Goal: Find specific page/section: Find specific page/section

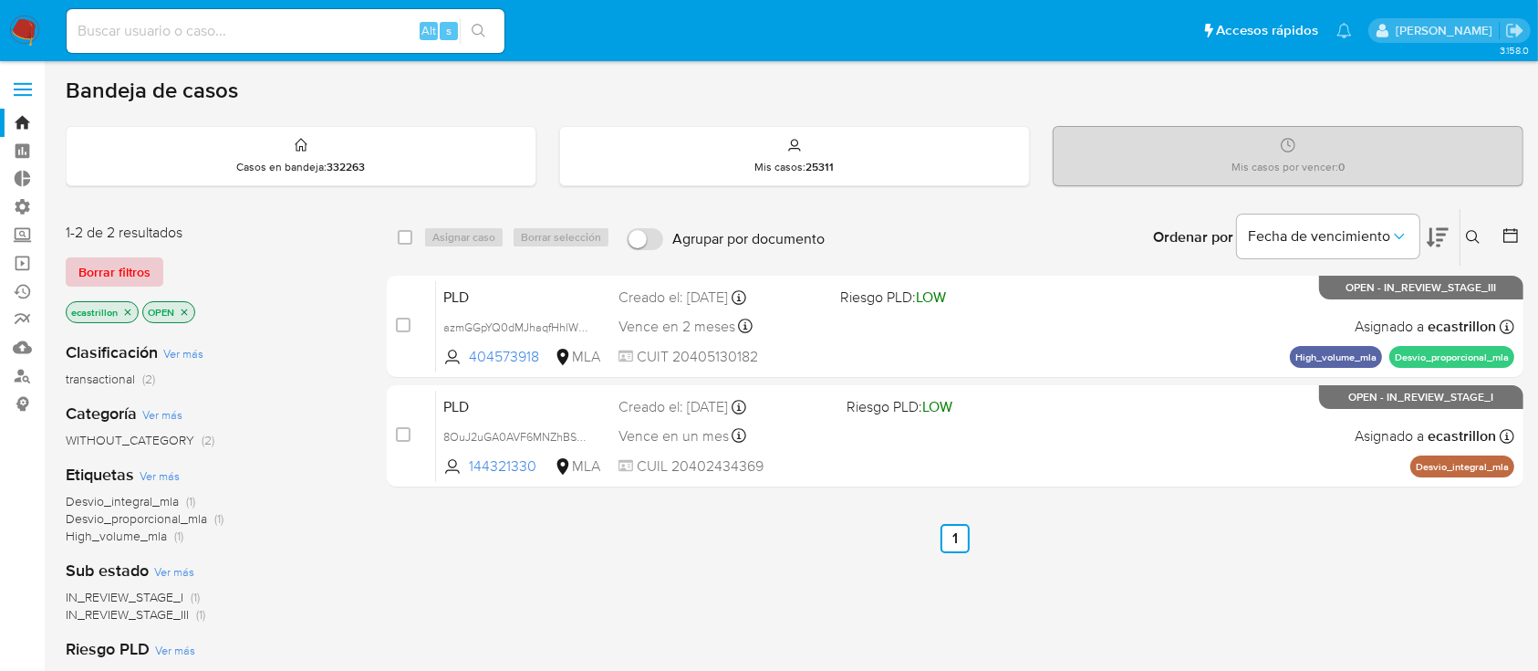
click at [72, 272] on button "Borrar filtros" at bounding box center [115, 271] width 98 height 29
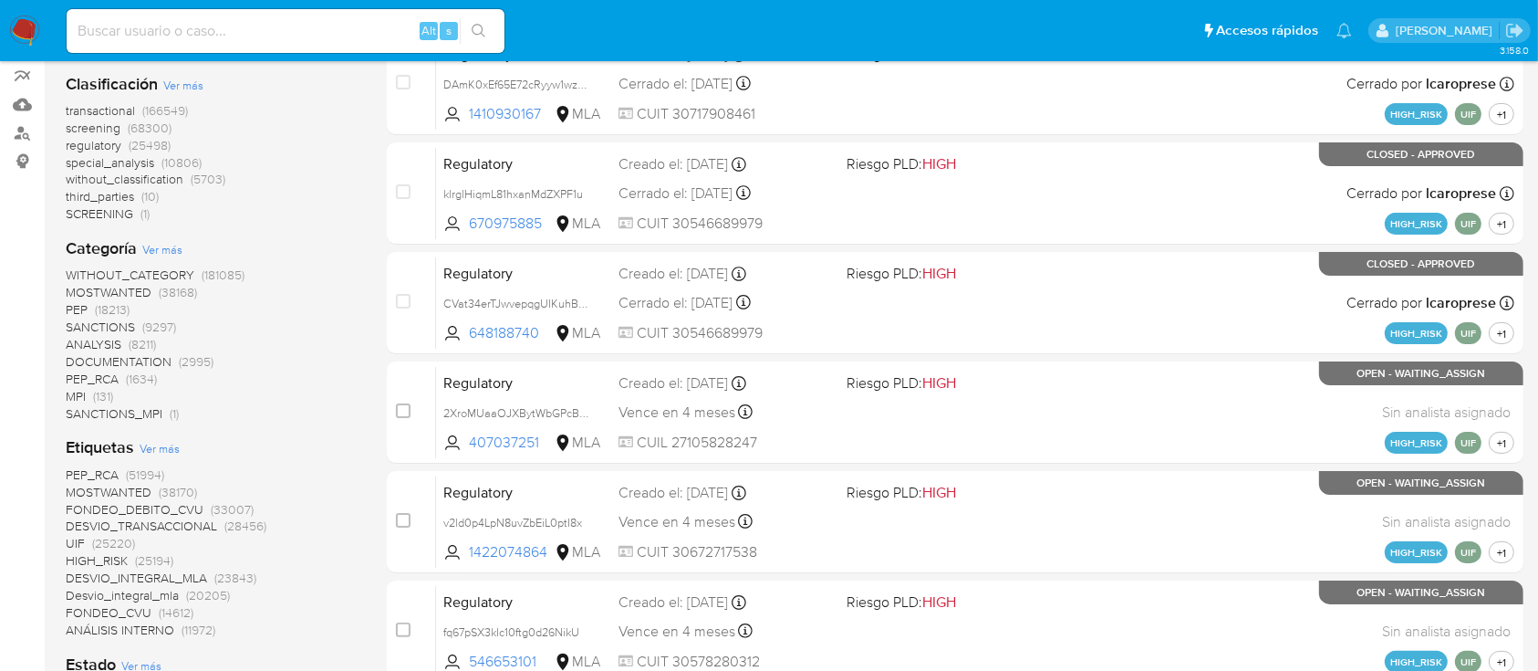
scroll to position [121, 0]
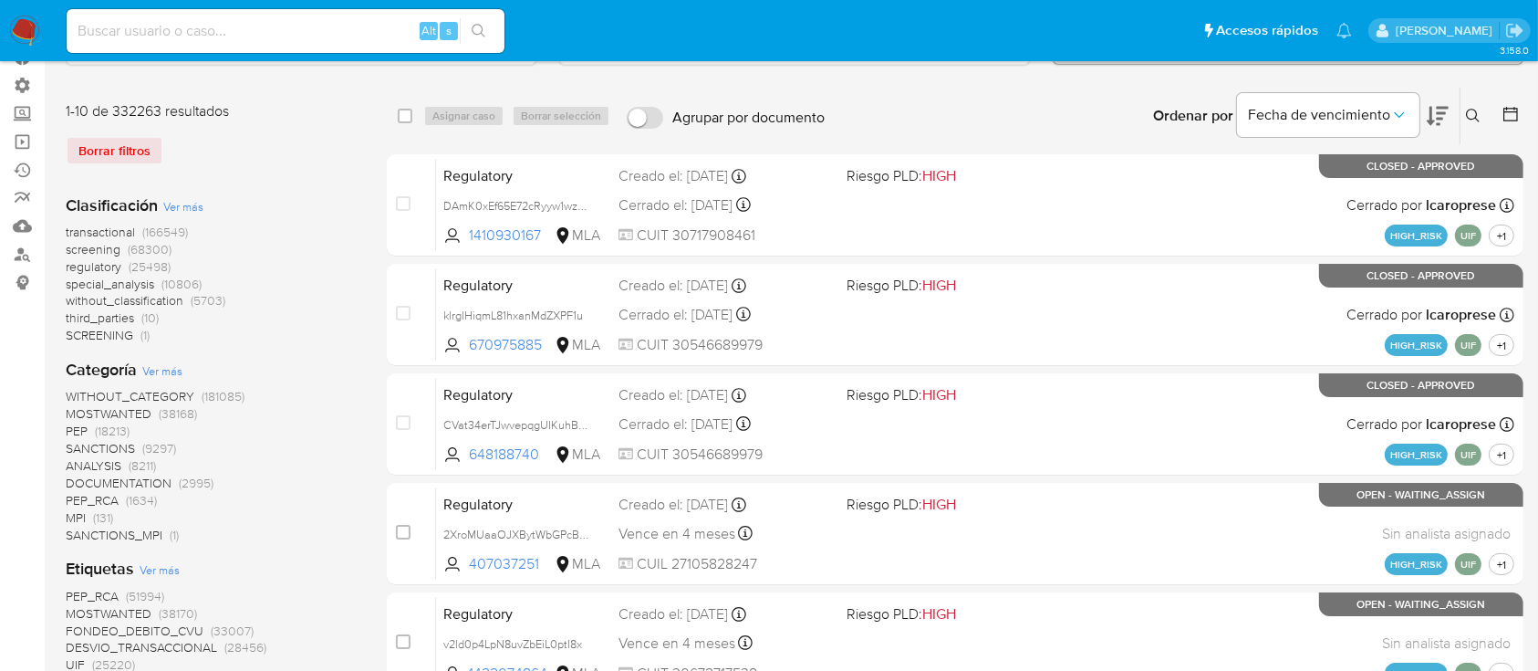
click at [130, 229] on span "transactional" at bounding box center [100, 232] width 69 height 18
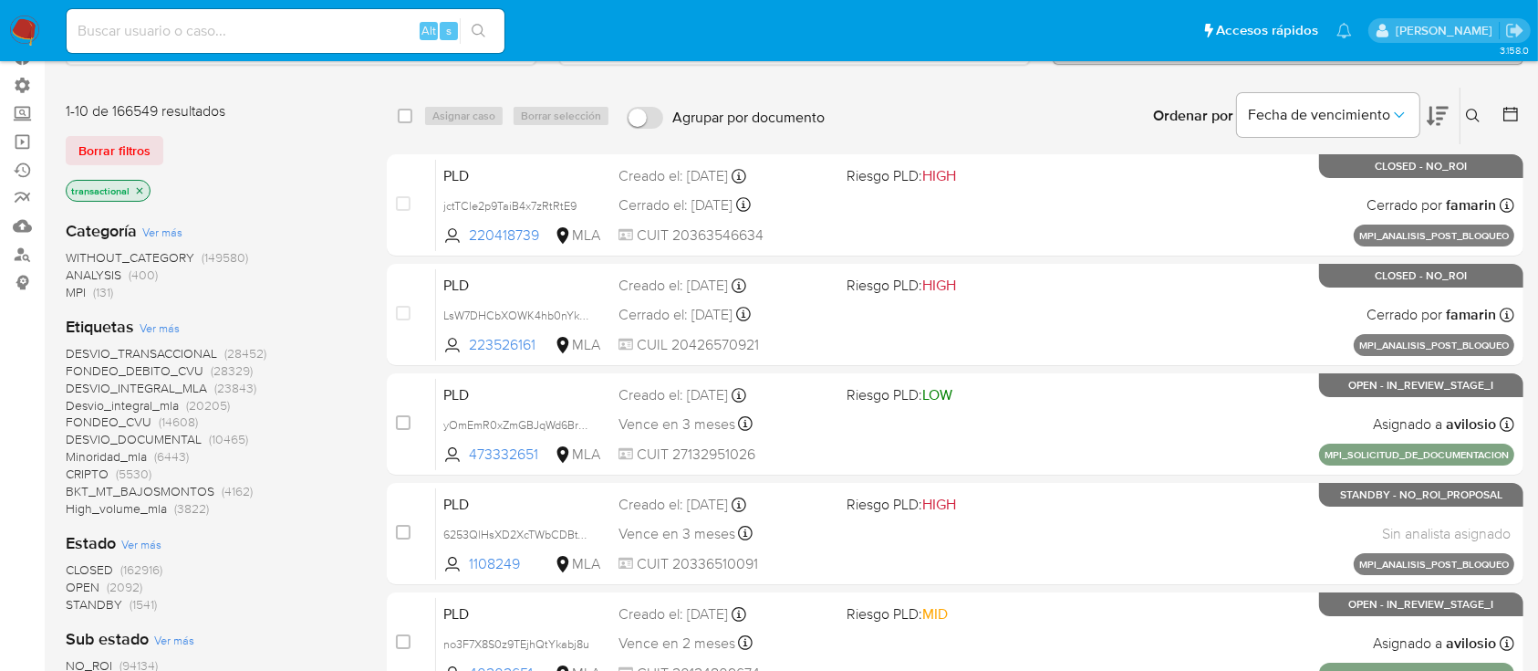
scroll to position [365, 0]
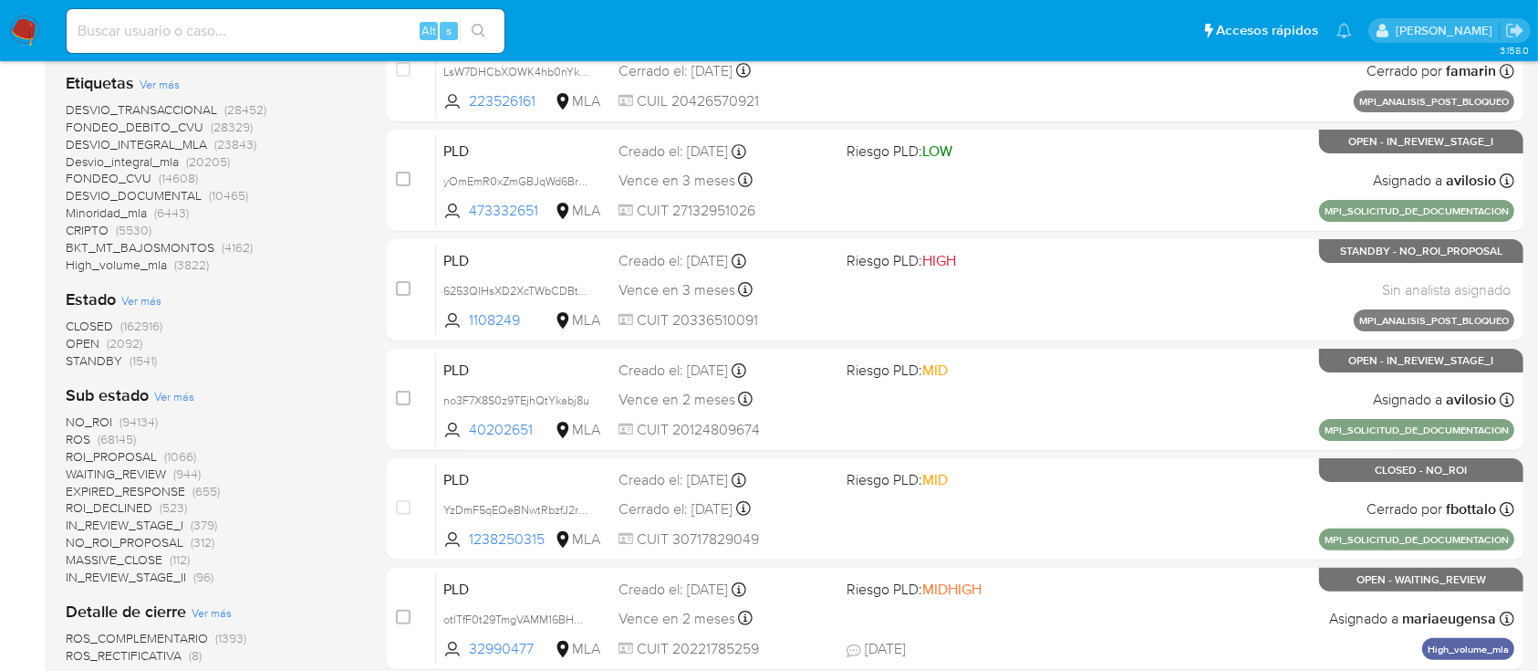
click at [74, 343] on span "OPEN" at bounding box center [83, 343] width 34 height 18
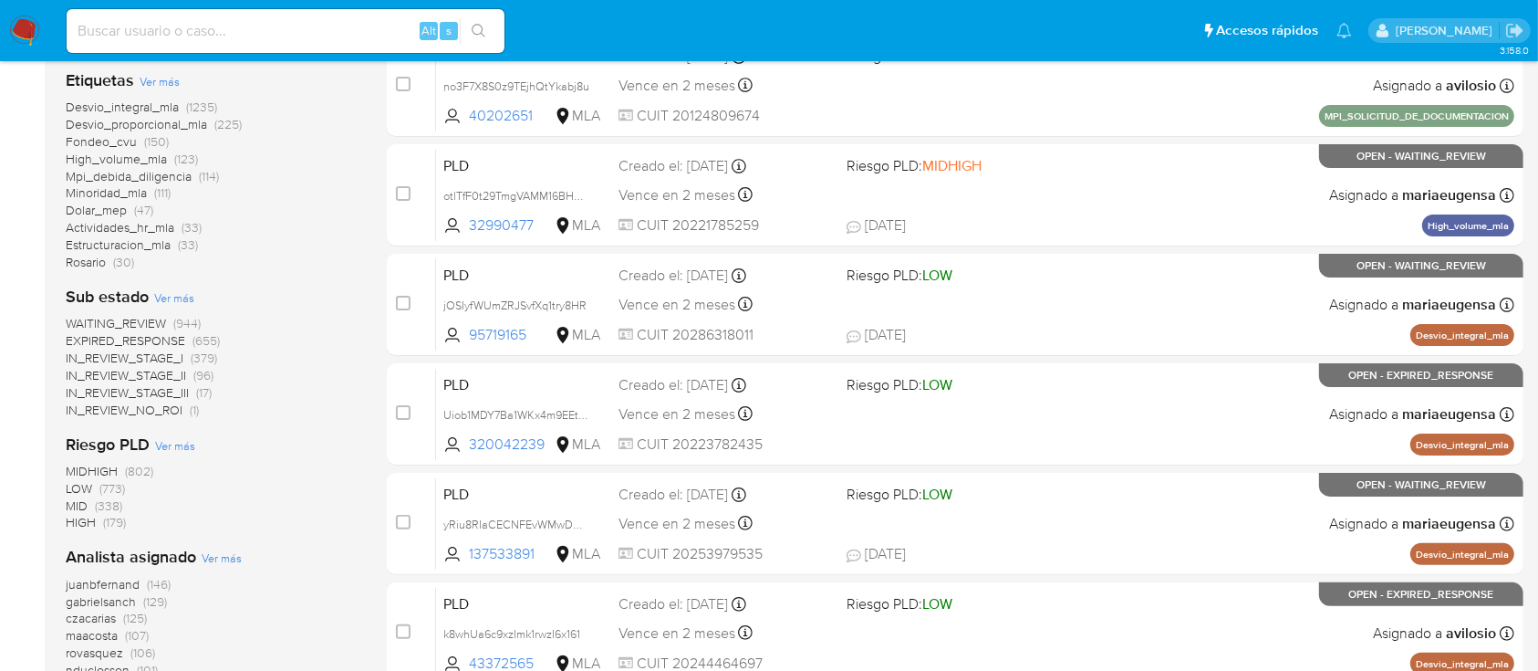
scroll to position [486, 0]
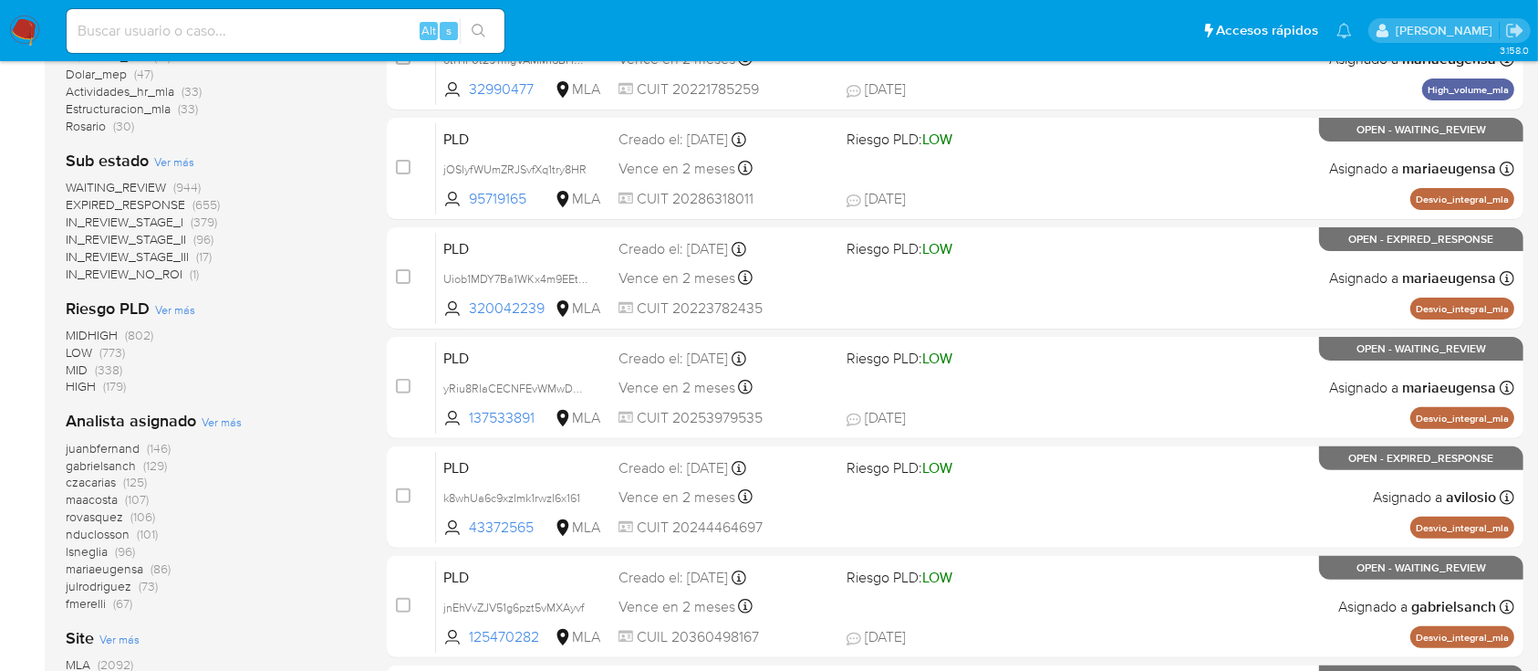
click at [206, 420] on span "Ver más" at bounding box center [222, 421] width 40 height 16
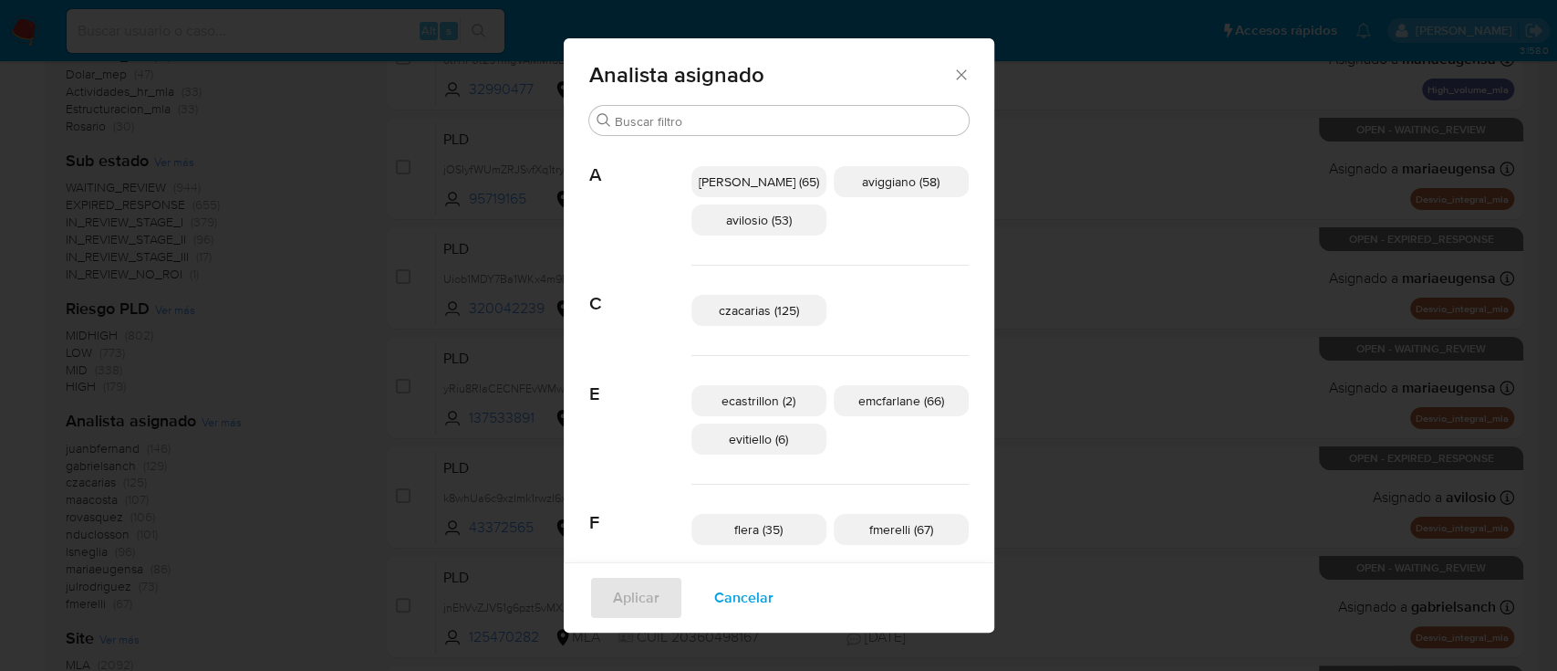
click at [759, 602] on span "Cancelar" at bounding box center [743, 598] width 59 height 40
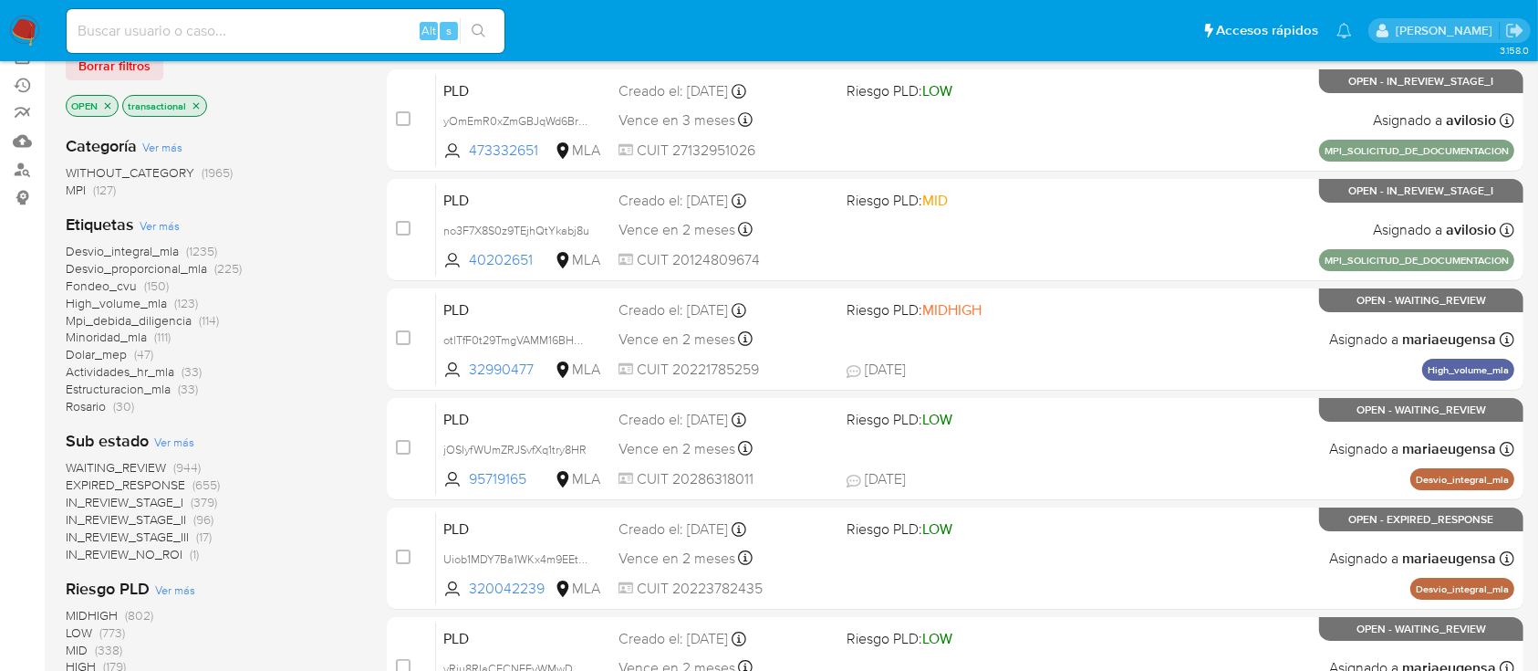
scroll to position [0, 0]
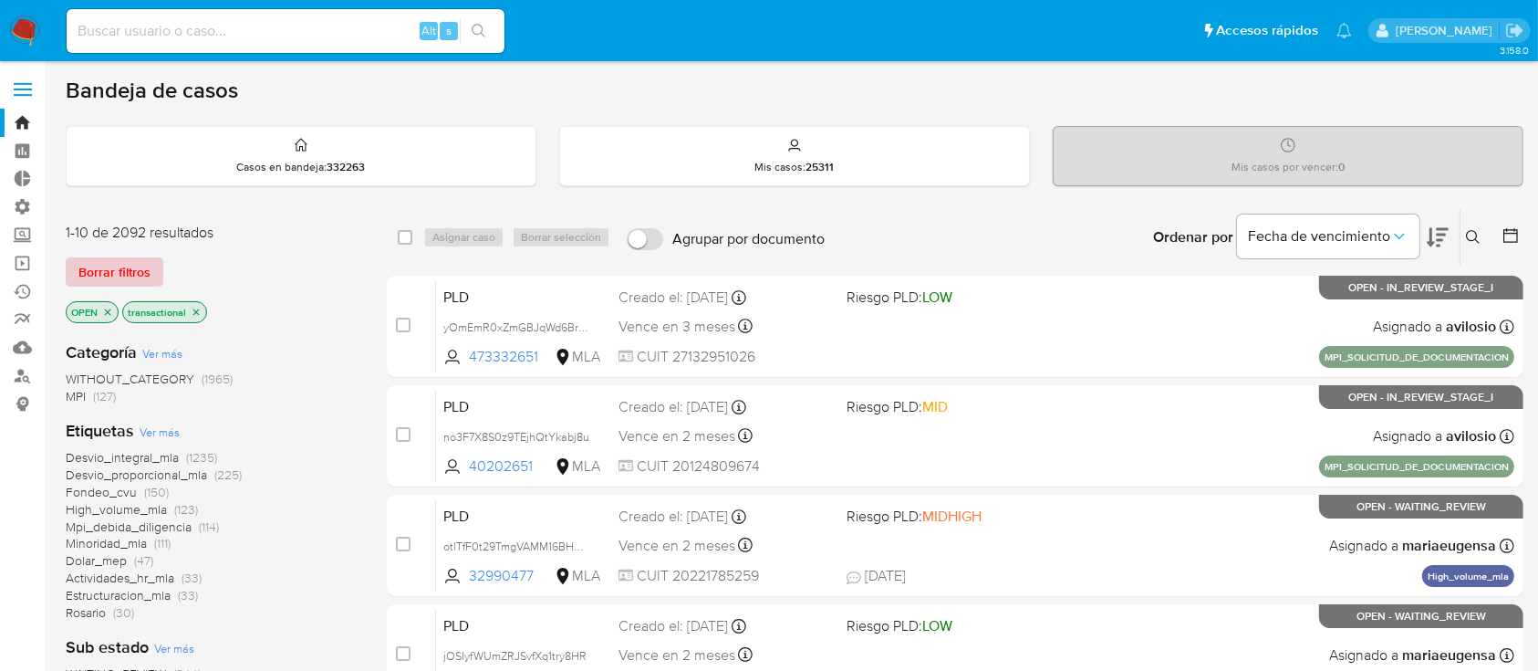
click at [149, 277] on span "Borrar filtros" at bounding box center [114, 272] width 72 height 26
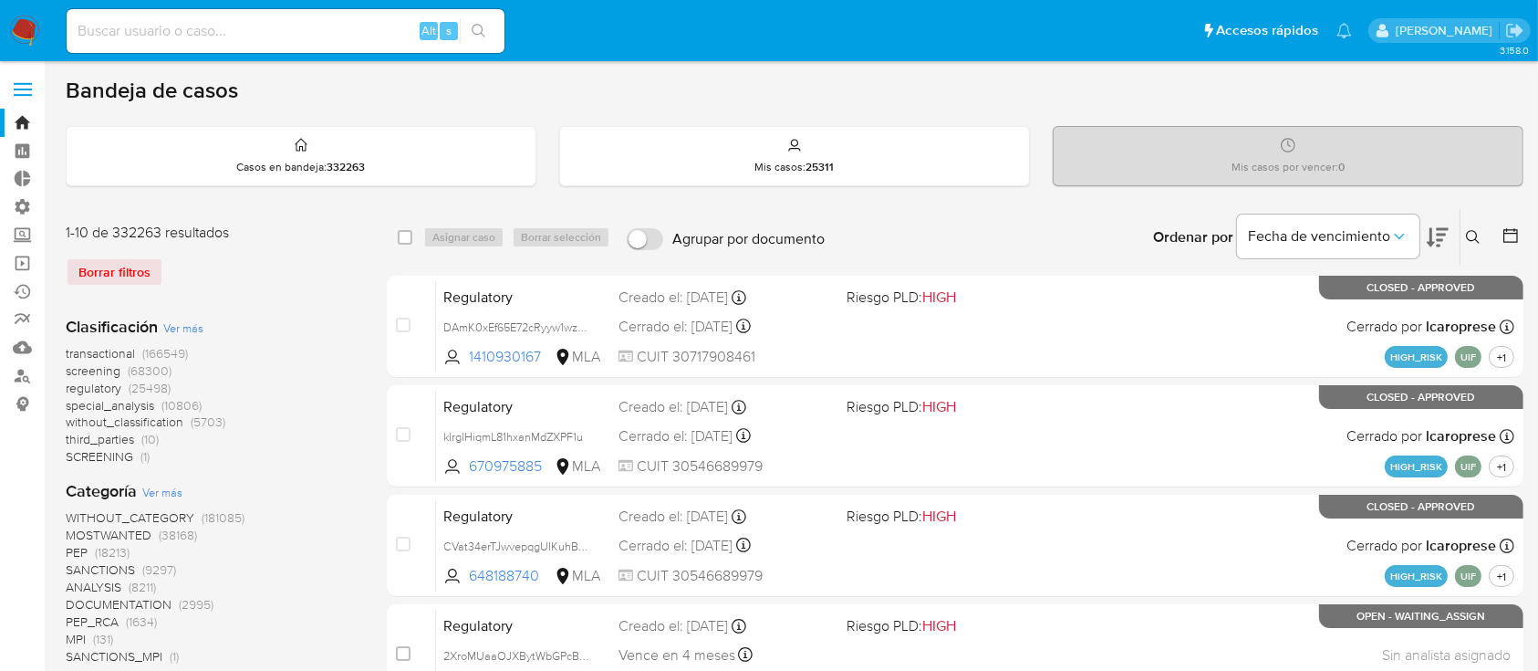
click at [310, 226] on div "1-10 de 332263 resultados" at bounding box center [212, 233] width 292 height 20
click at [22, 260] on link "Operaciones masivas" at bounding box center [108, 263] width 217 height 28
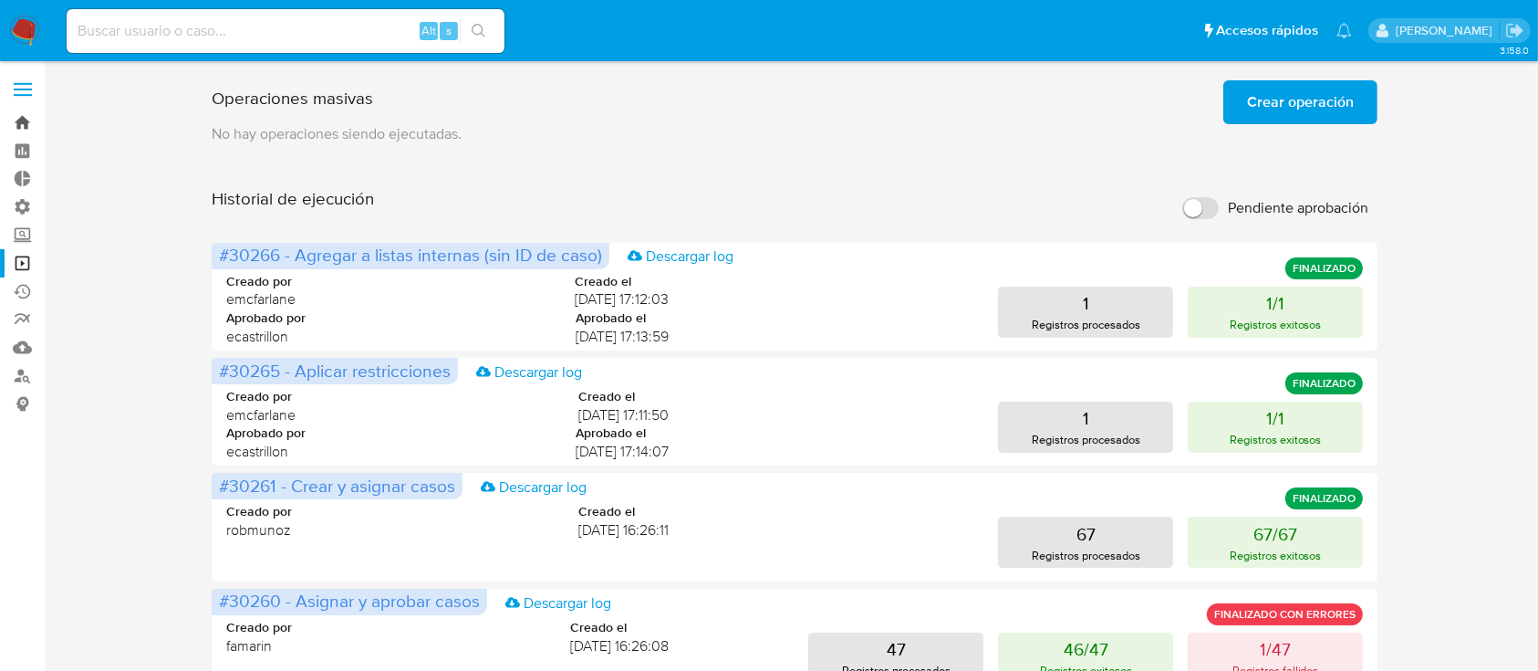
click at [24, 128] on link "Bandeja" at bounding box center [108, 123] width 217 height 28
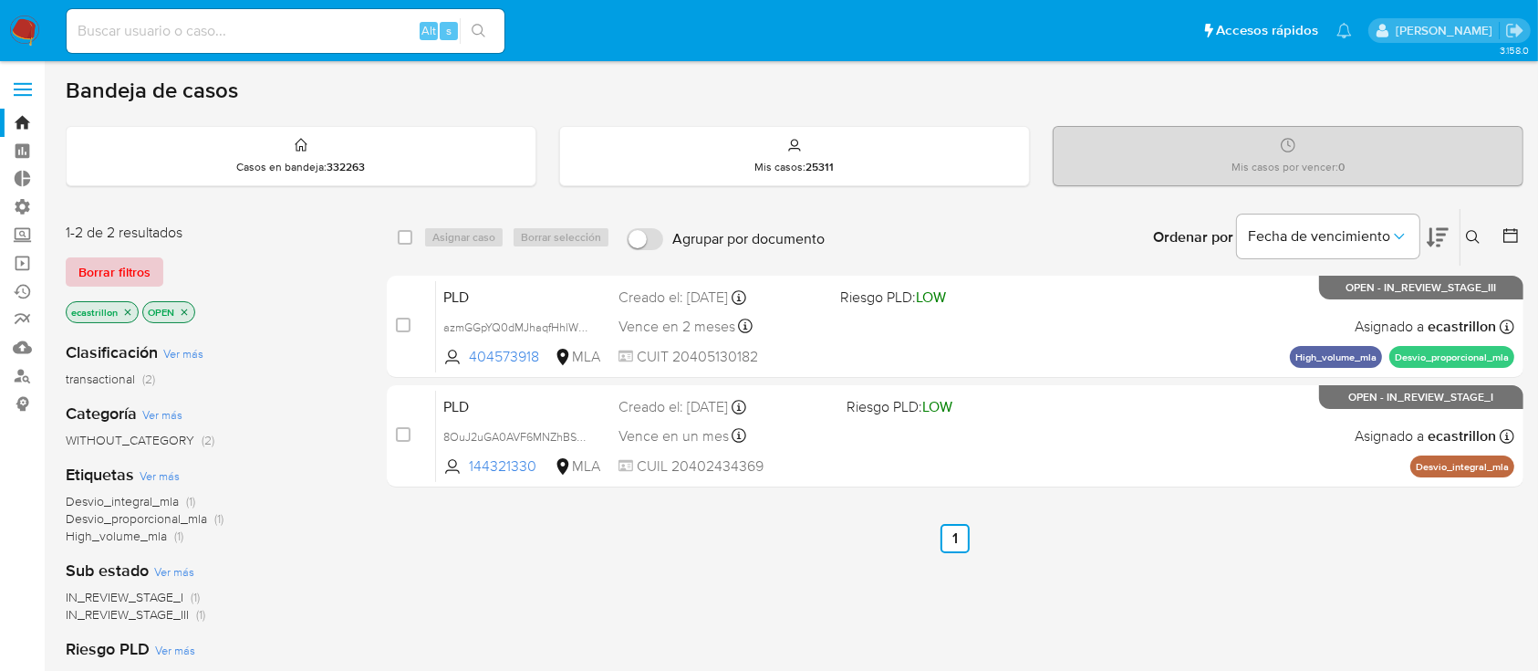
click at [121, 280] on span "Borrar filtros" at bounding box center [114, 272] width 72 height 26
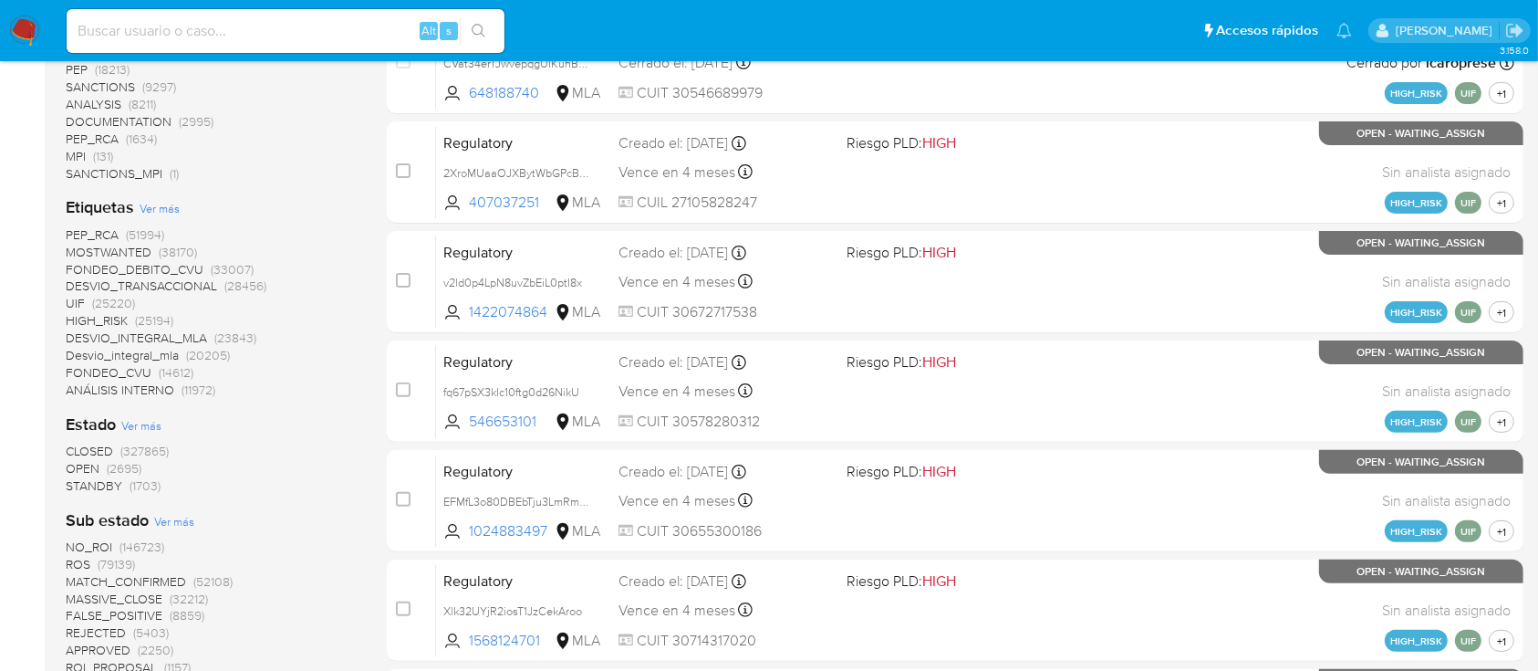
scroll to position [486, 0]
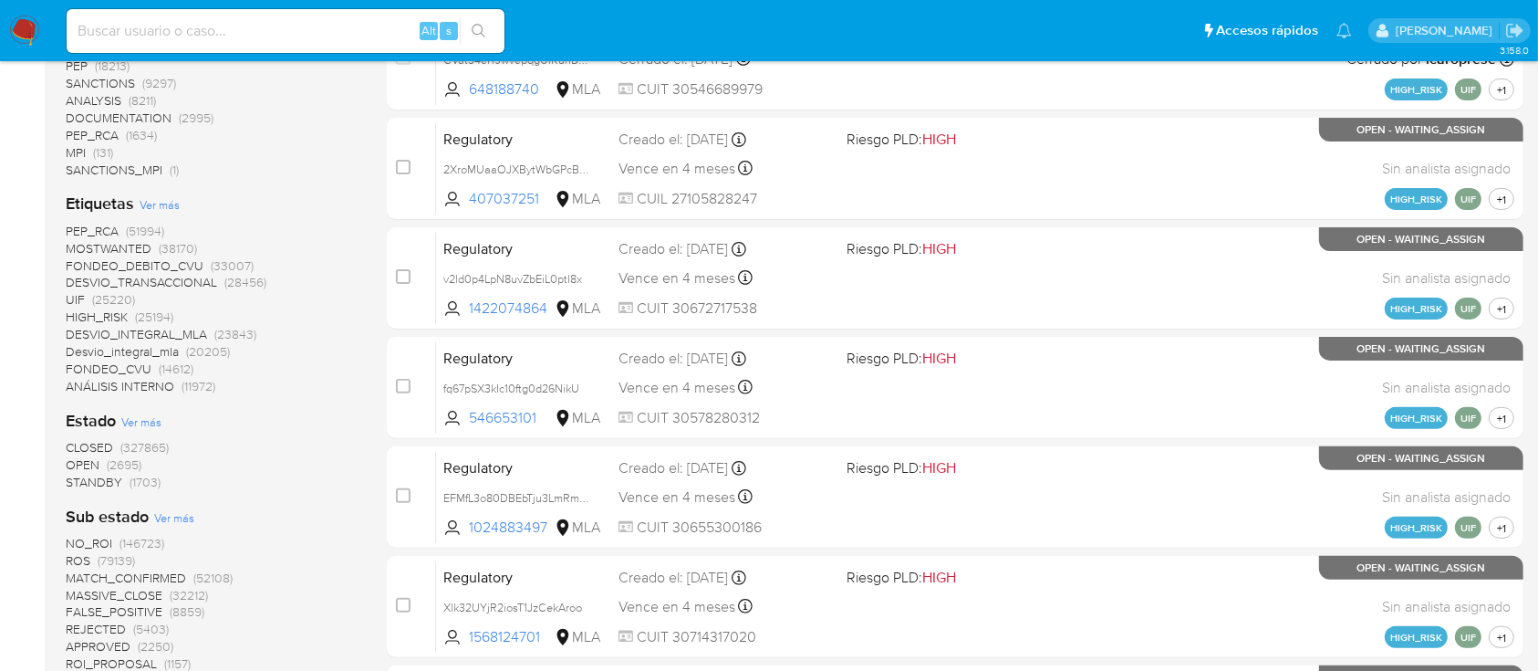
click at [116, 459] on span "(2695)" at bounding box center [124, 464] width 35 height 18
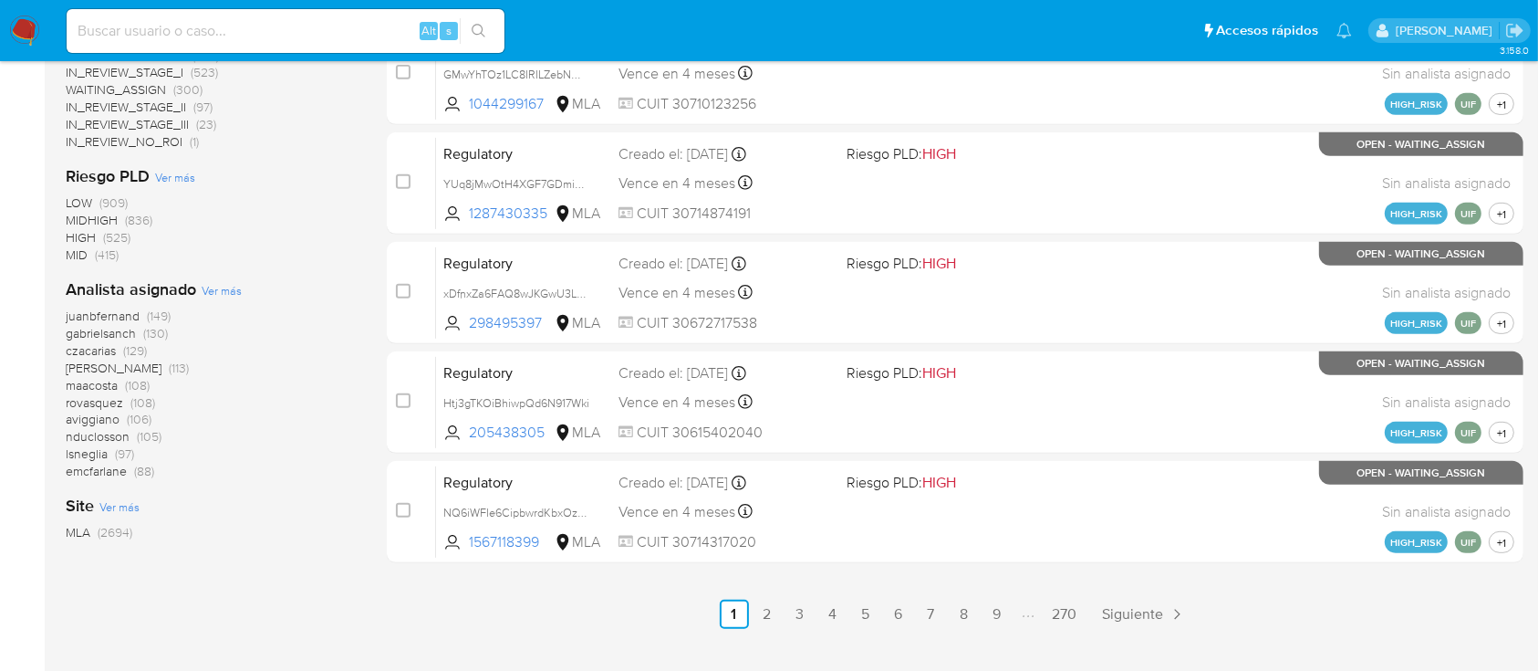
scroll to position [834, 0]
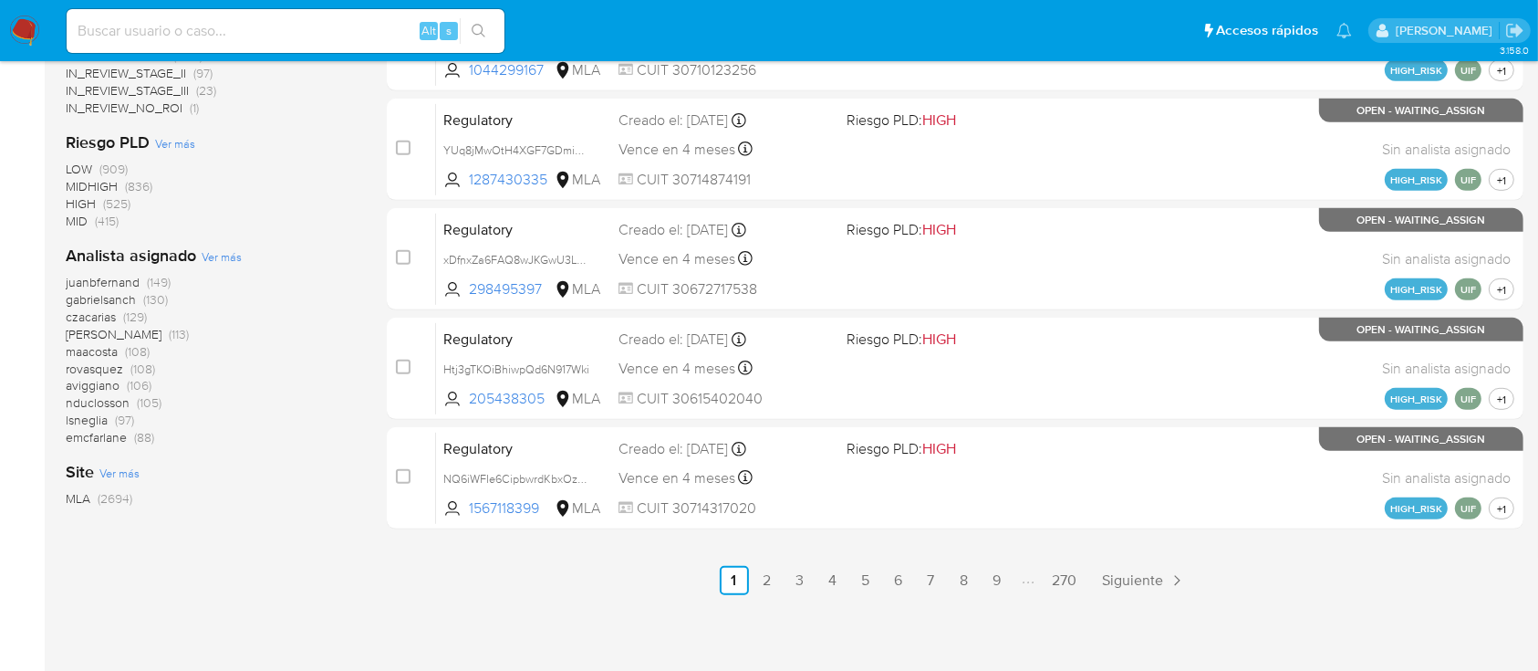
click at [235, 257] on span "Ver más" at bounding box center [222, 256] width 40 height 16
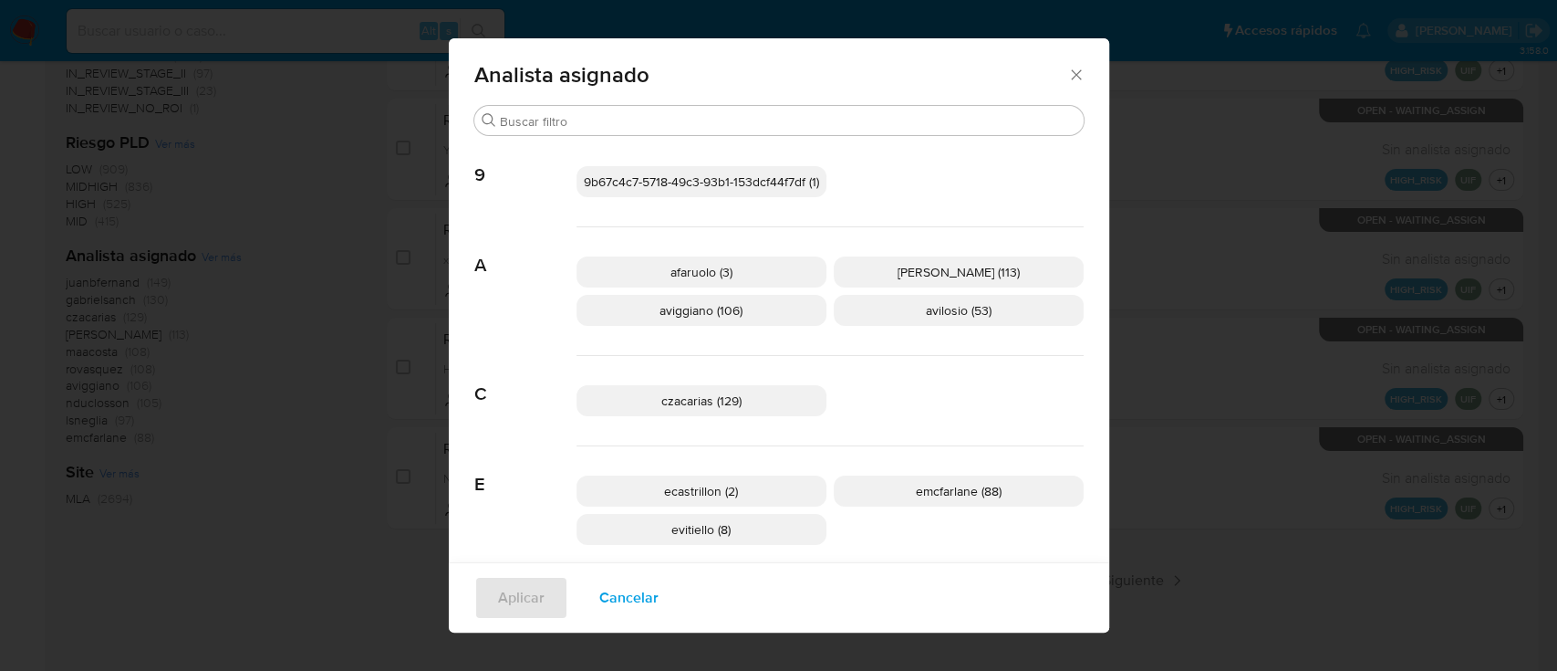
click at [624, 590] on span "Cancelar" at bounding box center [628, 598] width 59 height 40
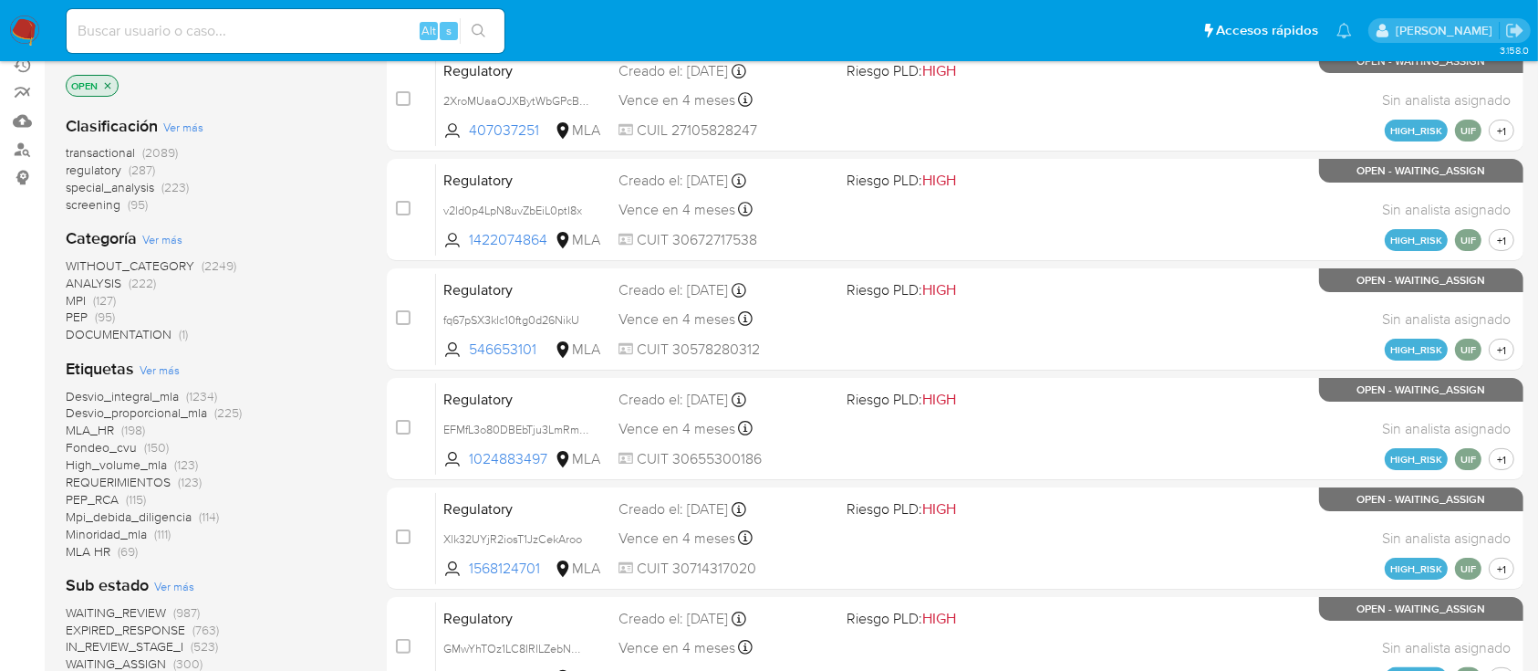
scroll to position [0, 0]
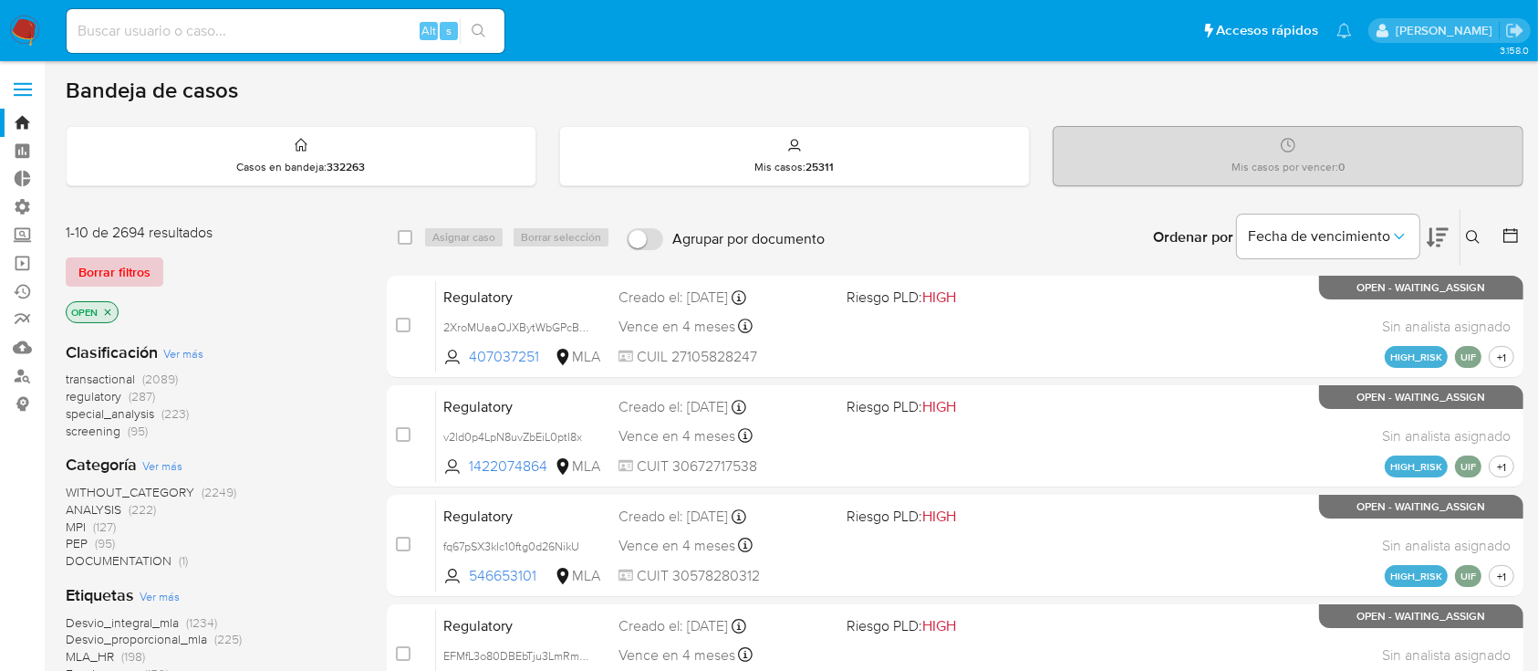
click at [153, 275] on button "Borrar filtros" at bounding box center [115, 271] width 98 height 29
